Goal: Task Accomplishment & Management: Manage account settings

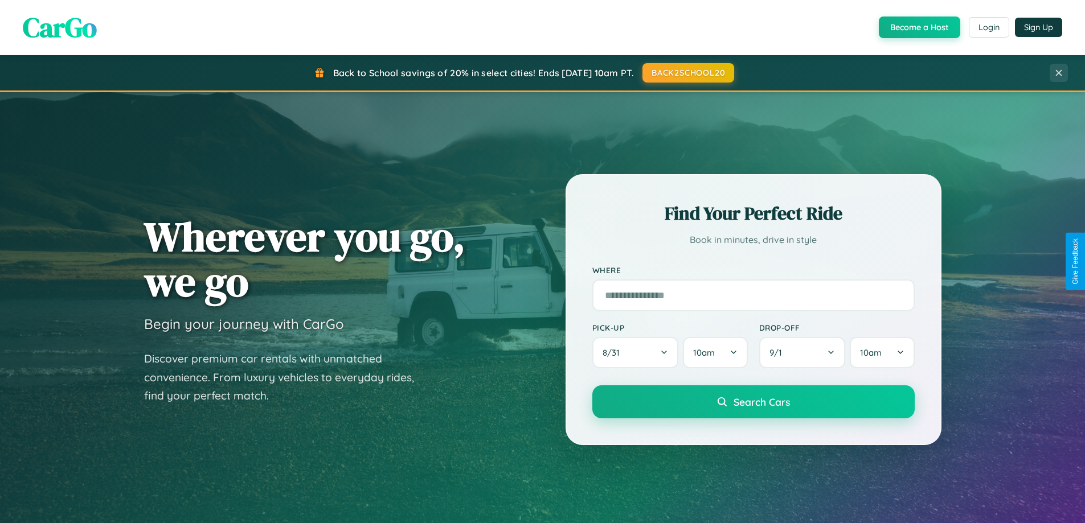
scroll to position [784, 0]
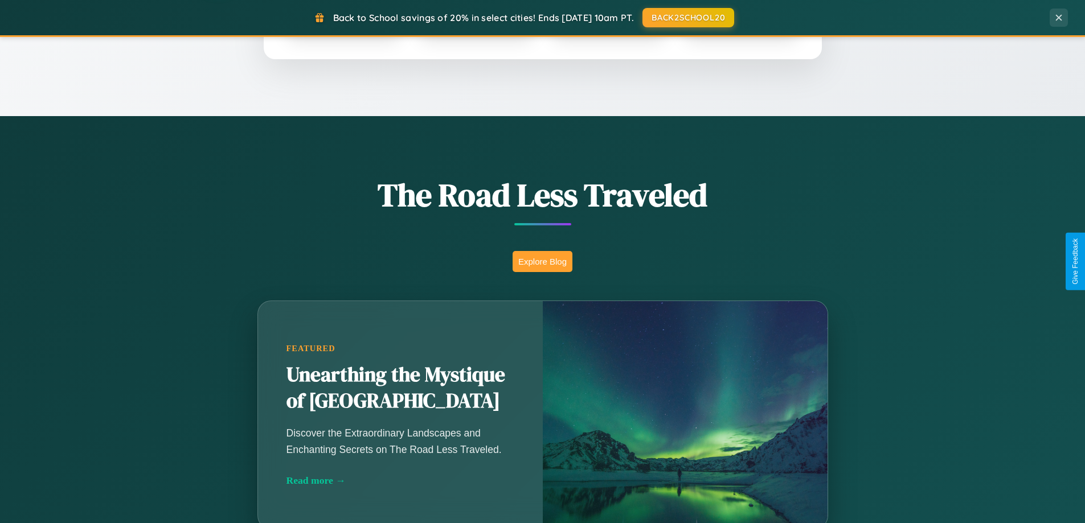
click at [542, 261] on button "Explore Blog" at bounding box center [543, 261] width 60 height 21
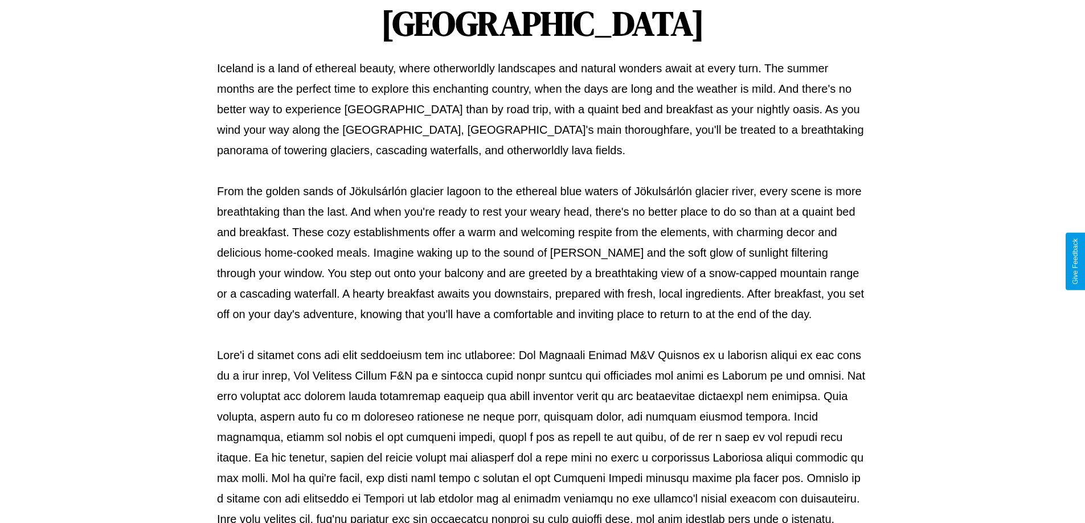
scroll to position [368, 0]
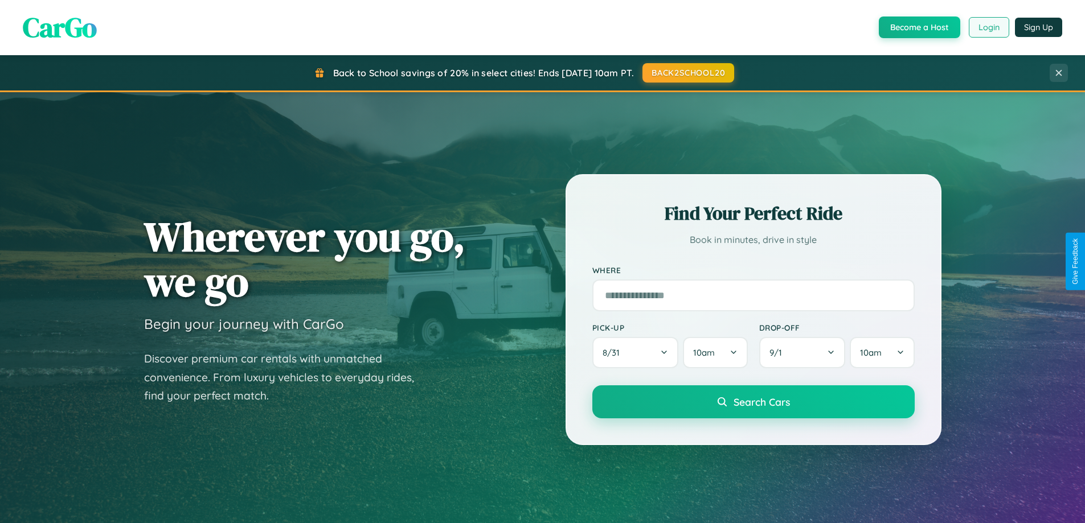
click at [988, 27] on button "Login" at bounding box center [989, 27] width 40 height 21
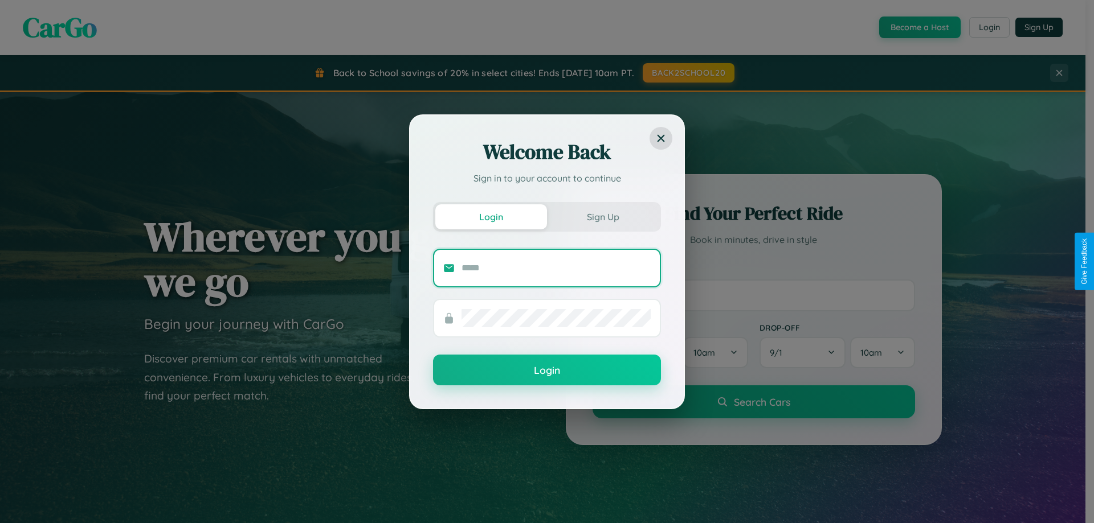
click at [556, 268] on input "text" at bounding box center [555, 268] width 189 height 18
type input "**********"
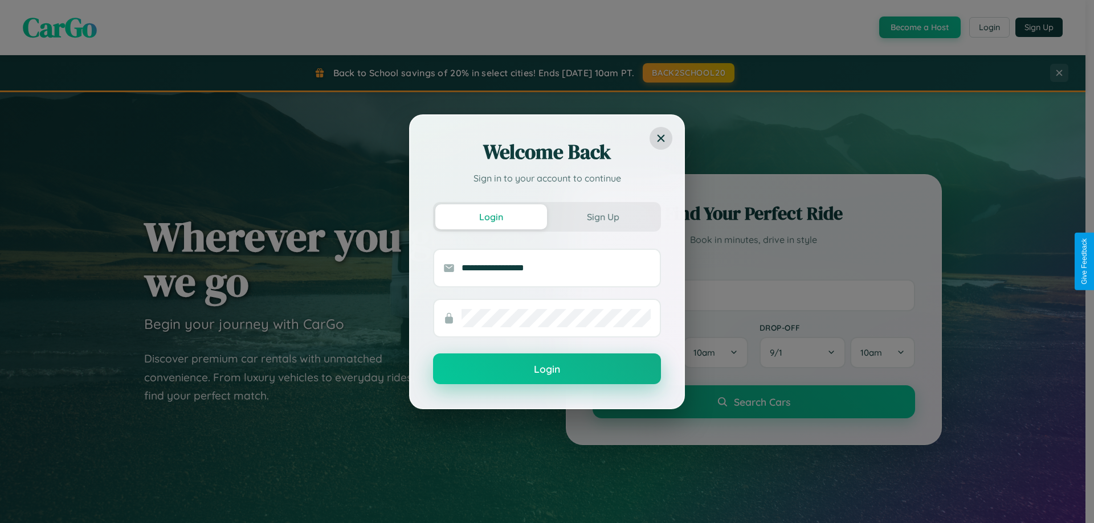
click at [547, 370] on button "Login" at bounding box center [547, 369] width 228 height 31
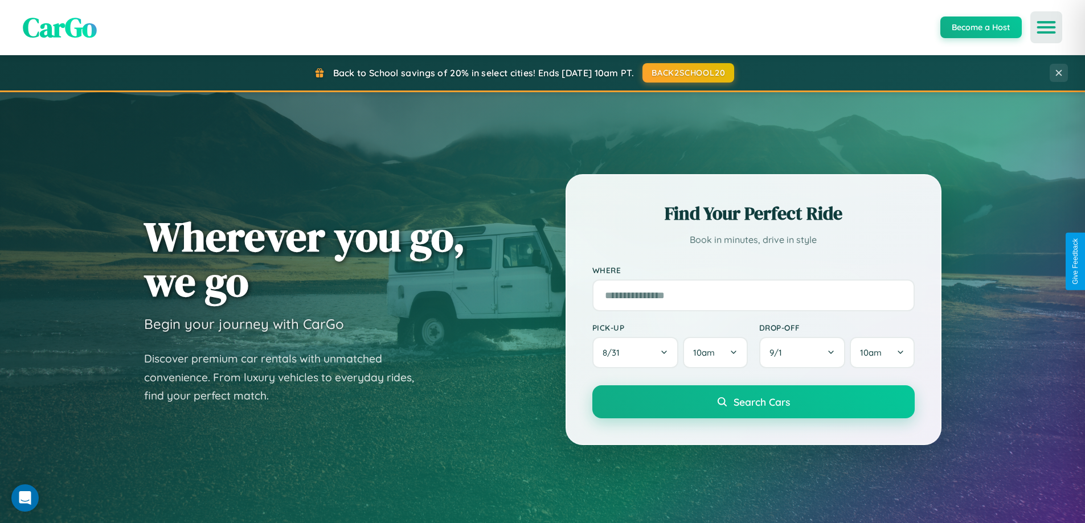
click at [1046, 27] on icon "Open menu" at bounding box center [1046, 27] width 17 height 10
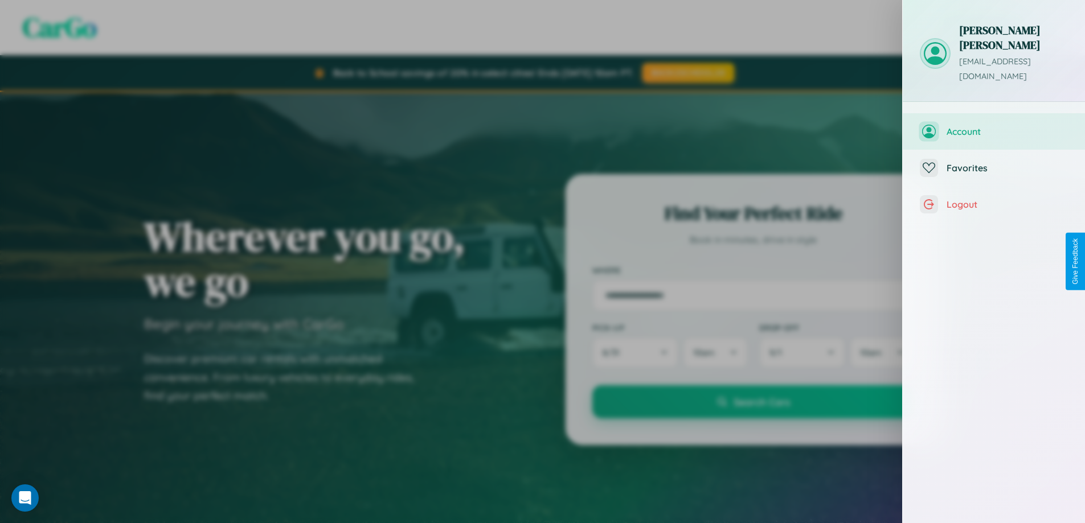
click at [994, 126] on span "Account" at bounding box center [1007, 131] width 121 height 11
